Goal: Task Accomplishment & Management: Manage account settings

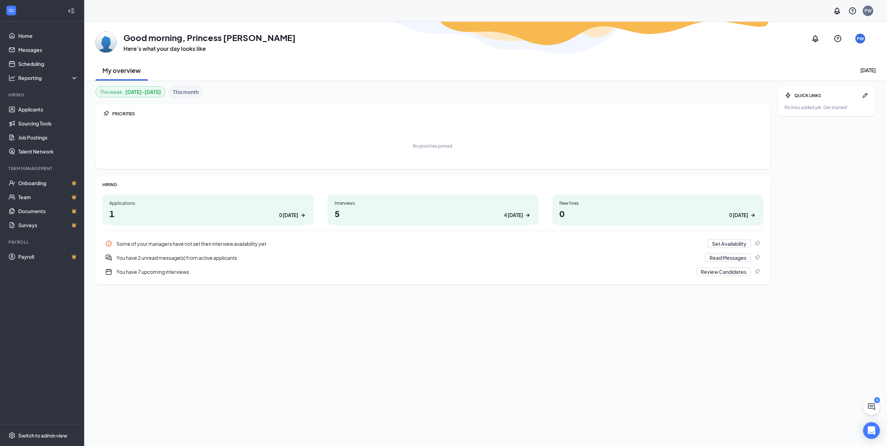
click at [522, 214] on div "4 [DATE]" at bounding box center [513, 215] width 19 height 7
